Goal: Transaction & Acquisition: Purchase product/service

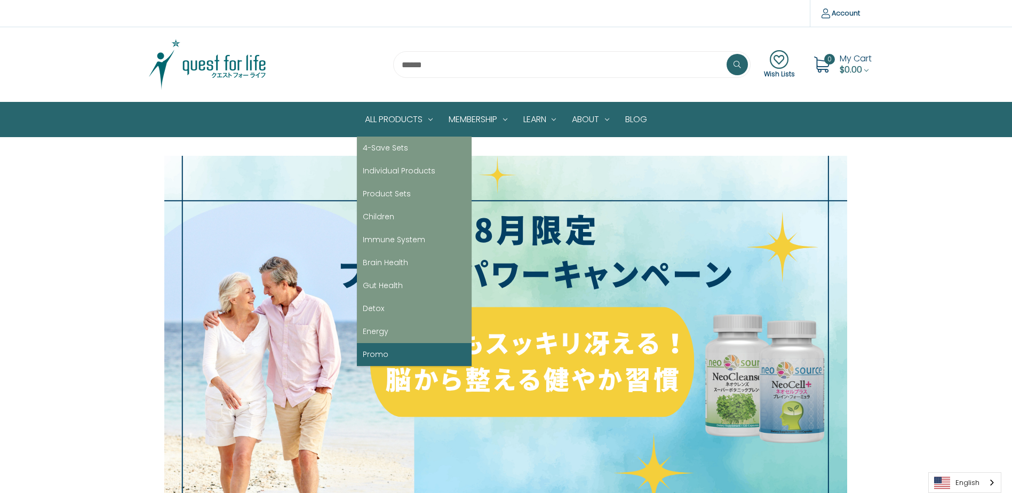
click at [395, 345] on link "Promo" at bounding box center [414, 354] width 115 height 23
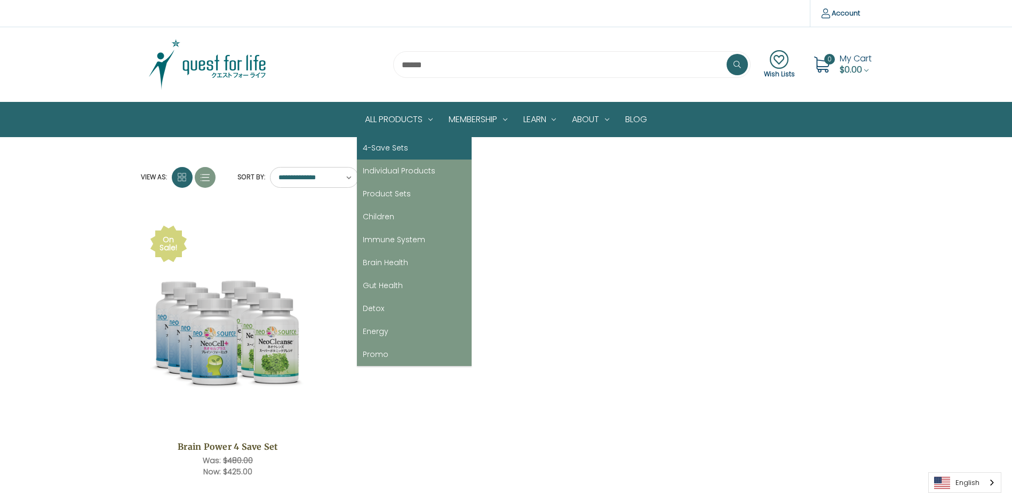
click at [403, 153] on link "4-Save Sets" at bounding box center [414, 148] width 115 height 23
